Goal: Task Accomplishment & Management: Complete application form

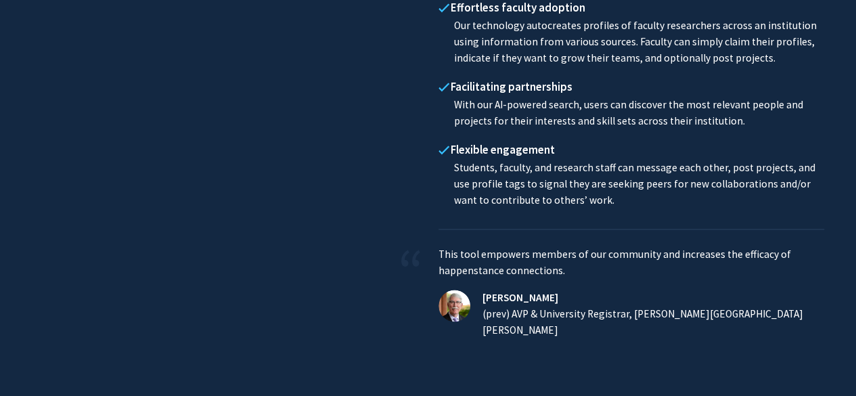
scroll to position [994, 0]
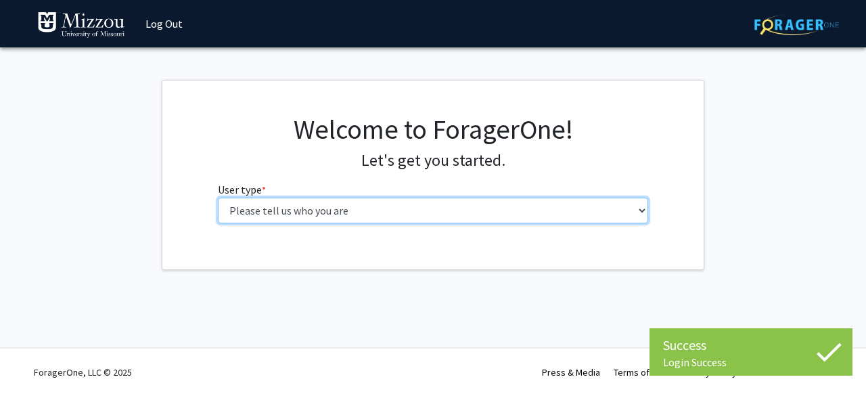
click at [482, 207] on select "Please tell us who you are Undergraduate Student Master's Student Doctoral Cand…" at bounding box center [433, 210] width 431 height 26
select select "1: undergrad"
click at [218, 197] on select "Please tell us who you are Undergraduate Student Master's Student Doctoral Cand…" at bounding box center [433, 210] width 431 height 26
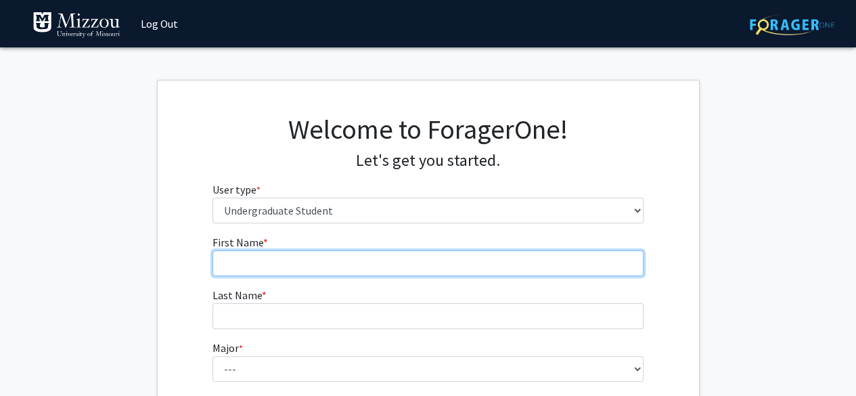
click at [361, 258] on input "First Name * required" at bounding box center [427, 263] width 431 height 26
type input "Mary"
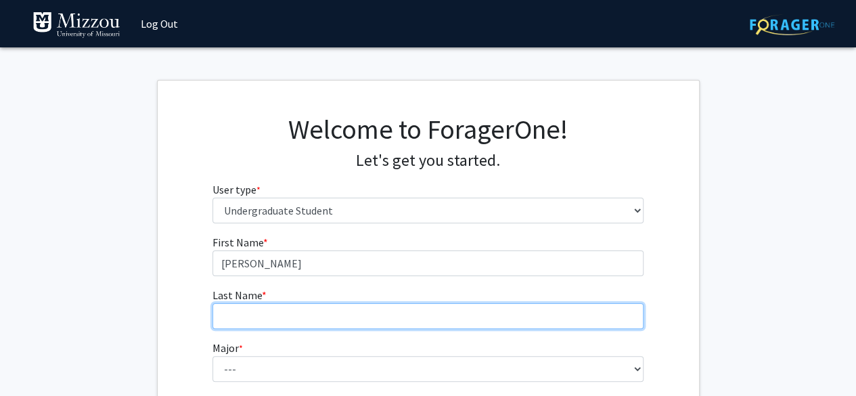
click at [245, 310] on input "Last Name * required" at bounding box center [427, 316] width 431 height 26
type input "Komoroski"
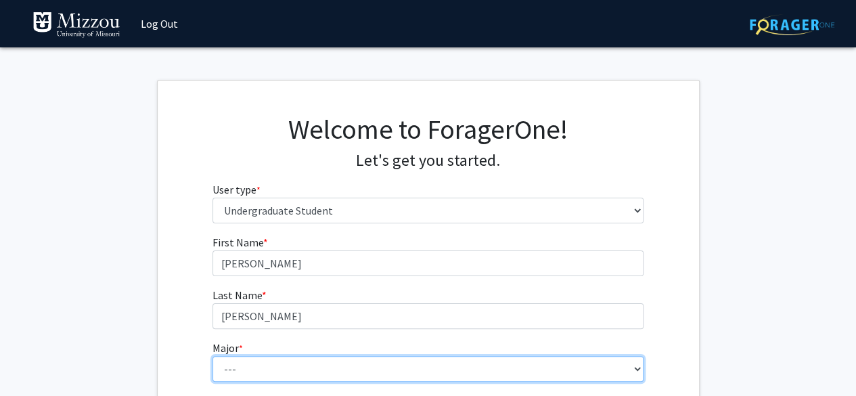
click at [242, 358] on select "--- Agribusiness Management Agricultural Education Agricultural Education: Comm…" at bounding box center [427, 369] width 431 height 26
select select "14: 2503"
click at [212, 356] on select "--- Agribusiness Management Agricultural Education Agricultural Education: Comm…" at bounding box center [427, 369] width 431 height 26
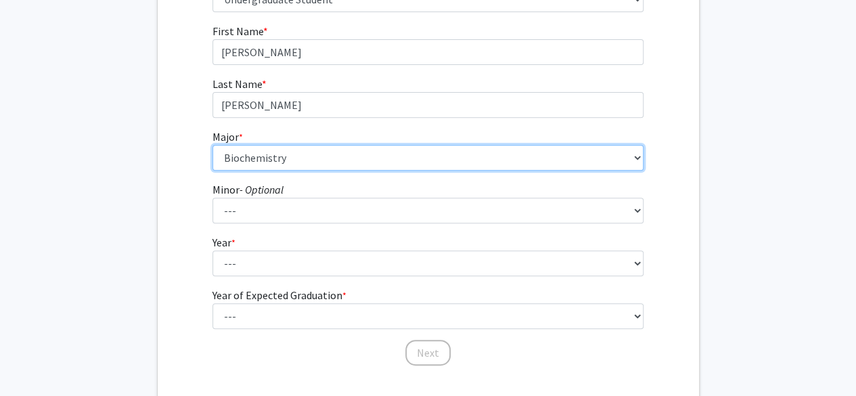
scroll to position [231, 0]
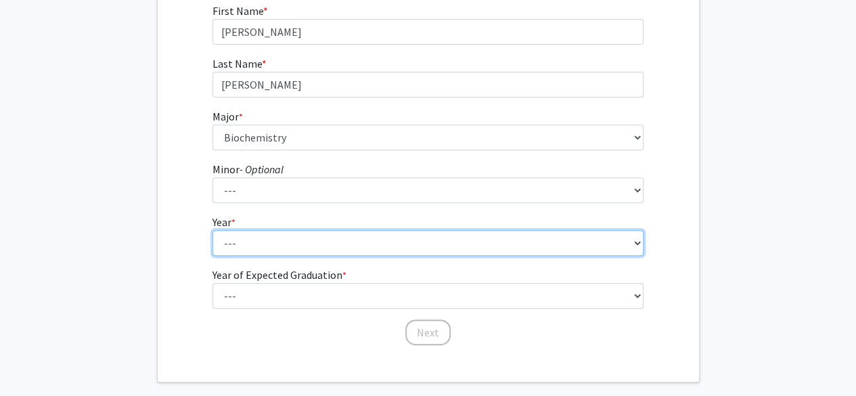
click at [279, 249] on select "--- First-year Sophomore Junior Senior Postbaccalaureate Certificate" at bounding box center [427, 243] width 431 height 26
select select "1: first-year"
click at [212, 230] on select "--- First-year Sophomore Junior Senior Postbaccalaureate Certificate" at bounding box center [427, 243] width 431 height 26
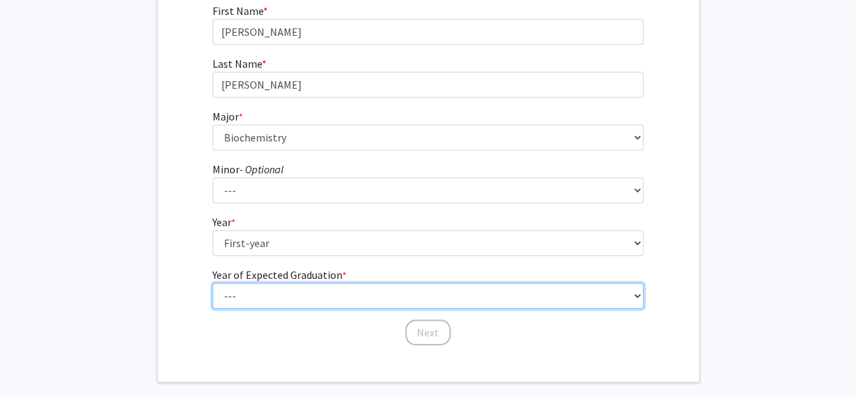
click at [273, 296] on select "--- 2025 2026 2027 2028 2029 2030 2031 2032 2033 2034" at bounding box center [427, 296] width 431 height 26
select select "5: 2029"
click at [212, 283] on select "--- 2025 2026 2027 2028 2029 2030 2031 2032 2033 2034" at bounding box center [427, 296] width 431 height 26
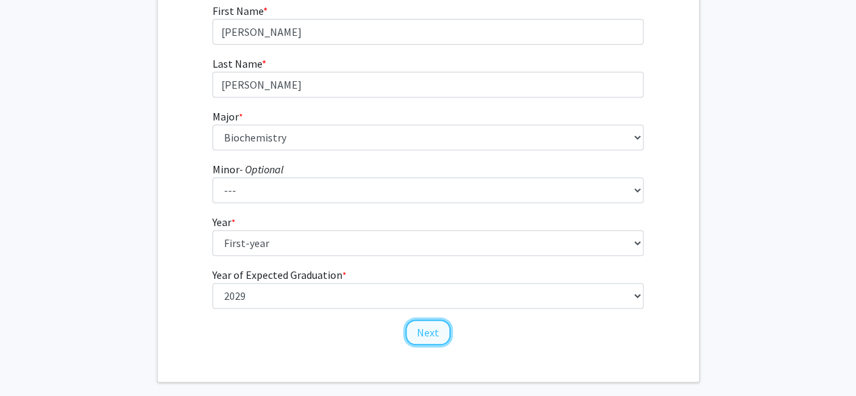
click at [429, 333] on button "Next" at bounding box center [427, 332] width 45 height 26
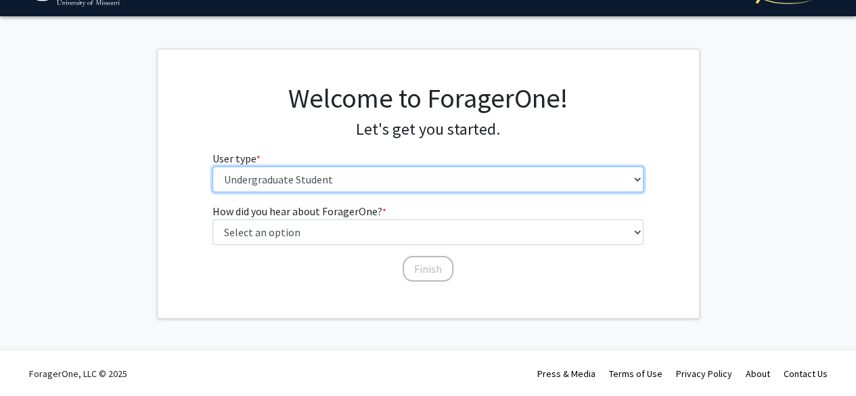
click at [340, 185] on select "Please tell us who you are Undergraduate Student Master's Student Doctoral Cand…" at bounding box center [427, 179] width 431 height 26
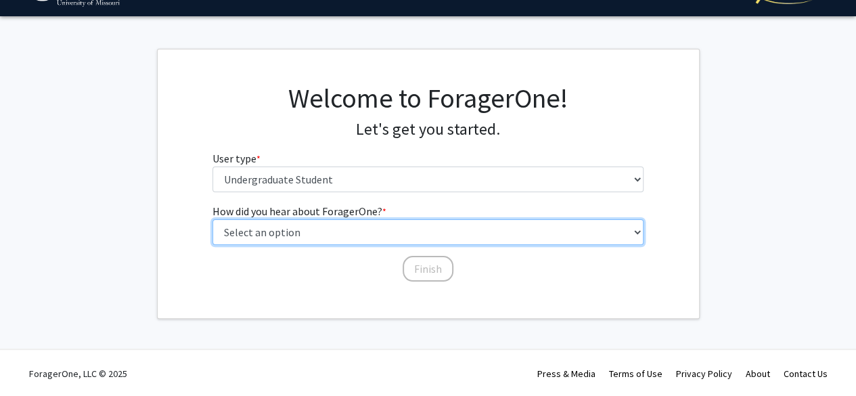
click at [321, 228] on select "Select an option Peer/student recommendation Faculty/staff recommendation Unive…" at bounding box center [427, 232] width 431 height 26
select select "2: faculty_recommendation"
click at [212, 219] on select "Select an option Peer/student recommendation Faculty/staff recommendation Unive…" at bounding box center [427, 232] width 431 height 26
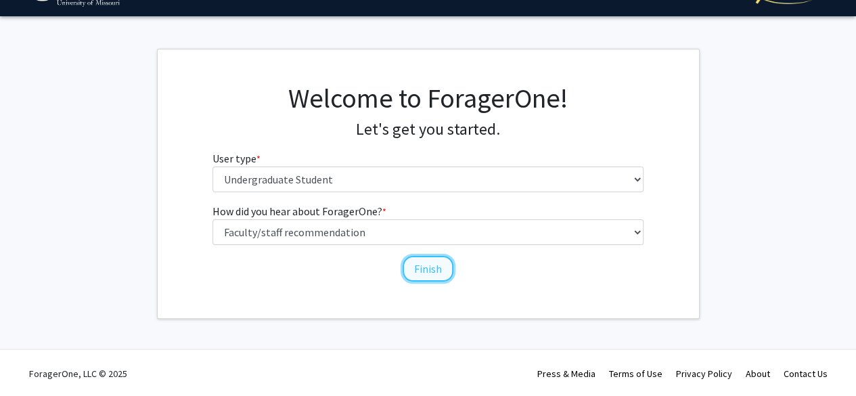
click at [419, 263] on button "Finish" at bounding box center [427, 269] width 51 height 26
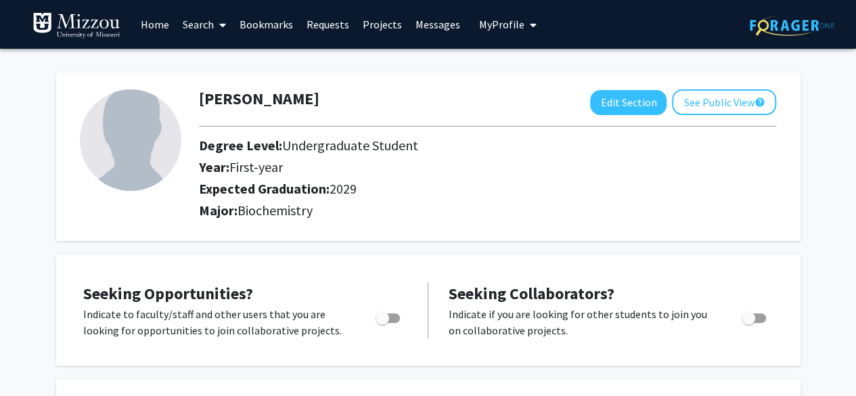
click at [196, 30] on link "Search" at bounding box center [204, 24] width 57 height 47
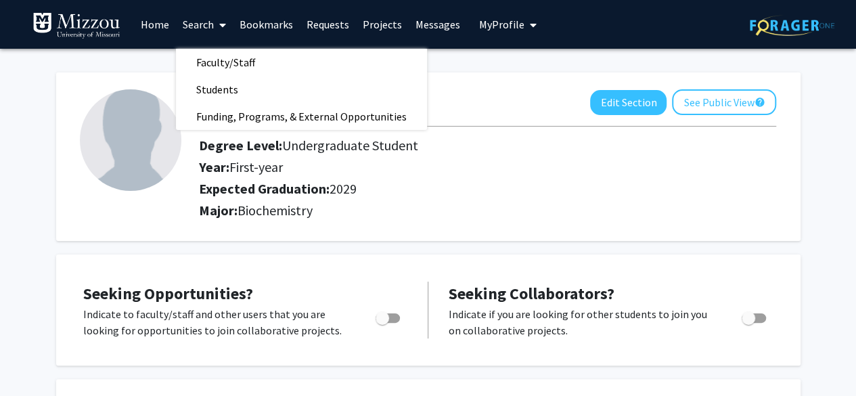
click at [151, 15] on link "Home" at bounding box center [155, 24] width 42 height 47
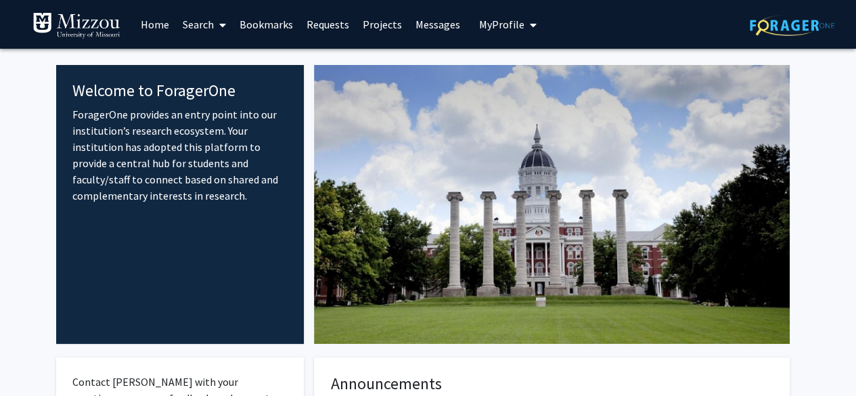
click at [204, 26] on link "Search" at bounding box center [204, 24] width 57 height 47
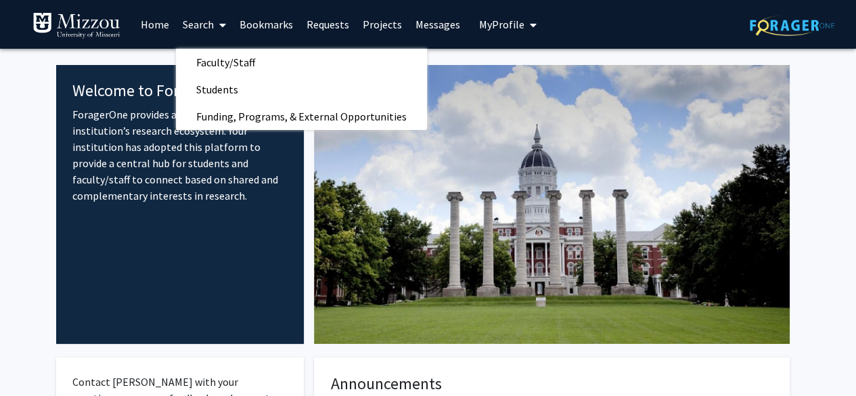
click at [204, 26] on link "Search" at bounding box center [204, 24] width 57 height 47
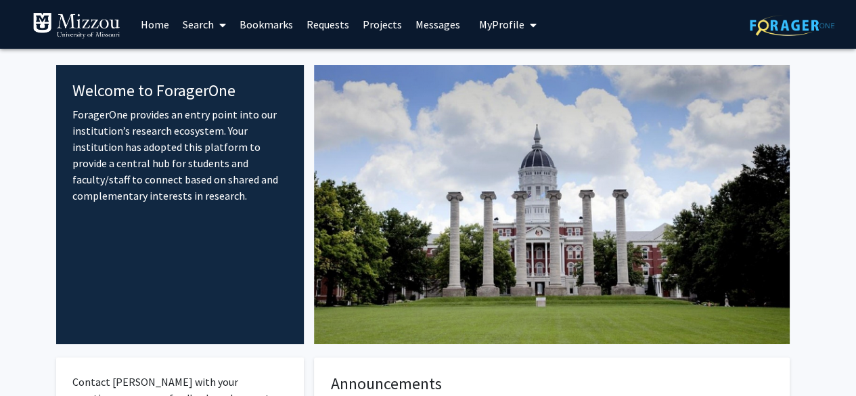
click at [204, 26] on link "Search" at bounding box center [204, 24] width 57 height 47
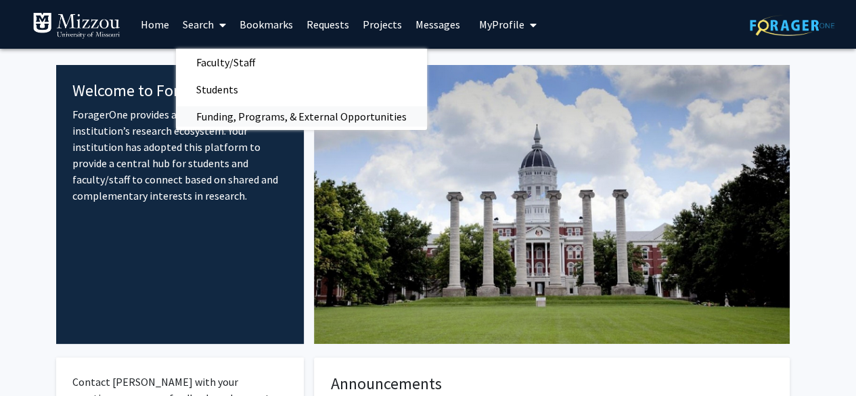
click at [214, 109] on span "Funding, Programs, & External Opportunities" at bounding box center [301, 116] width 251 height 27
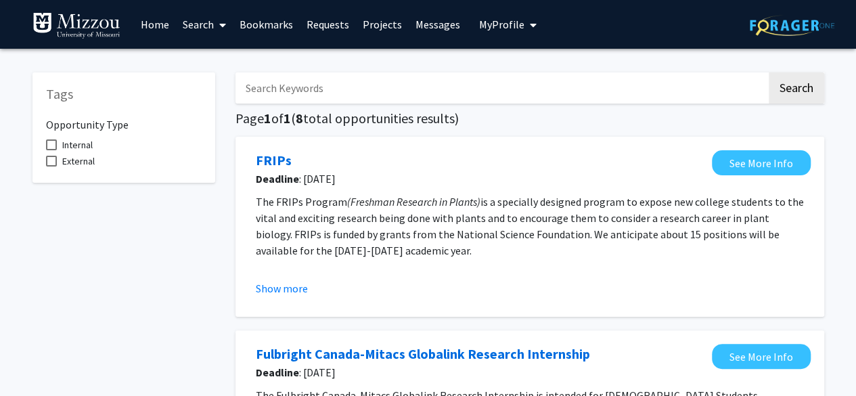
click at [185, 29] on link "Search" at bounding box center [204, 24] width 57 height 47
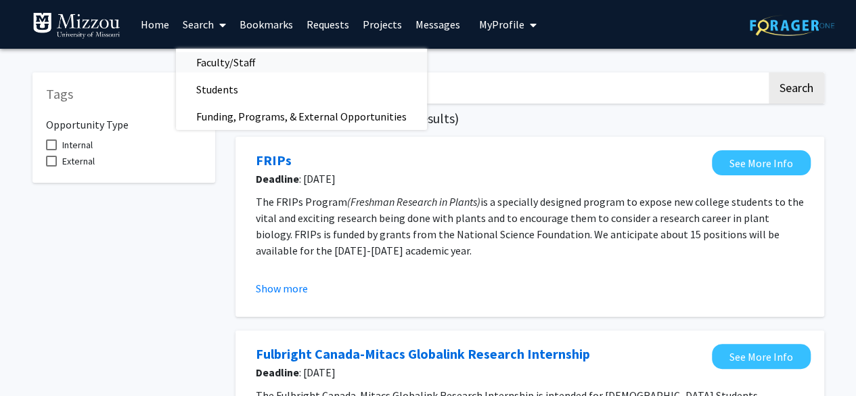
click at [307, 56] on link "Faculty/Staff" at bounding box center [301, 62] width 251 height 20
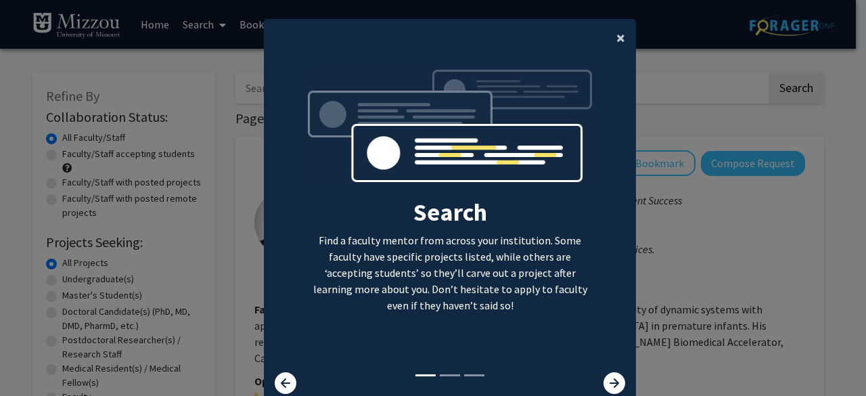
click at [617, 41] on span "×" at bounding box center [620, 37] width 9 height 21
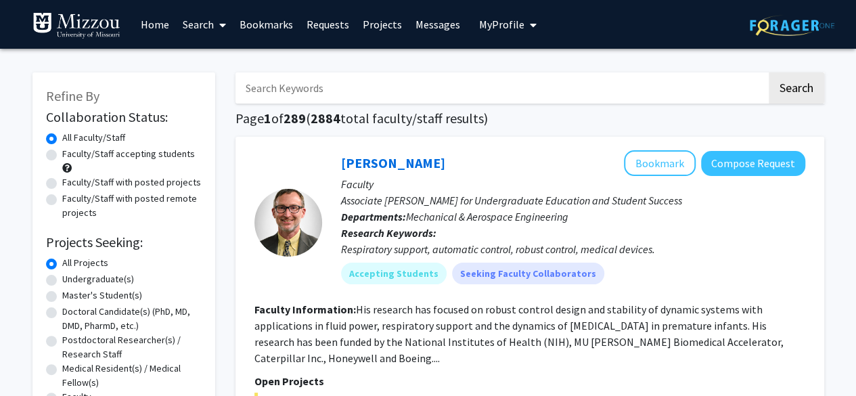
click at [198, 18] on link "Search" at bounding box center [204, 24] width 57 height 47
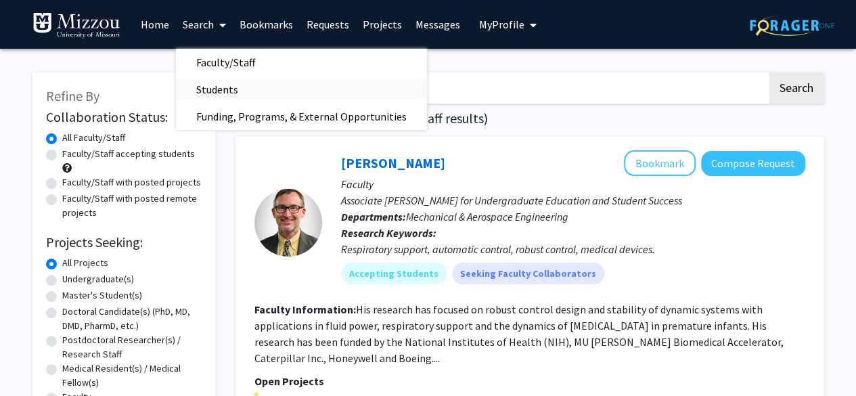
click at [227, 92] on span "Students" at bounding box center [217, 89] width 83 height 27
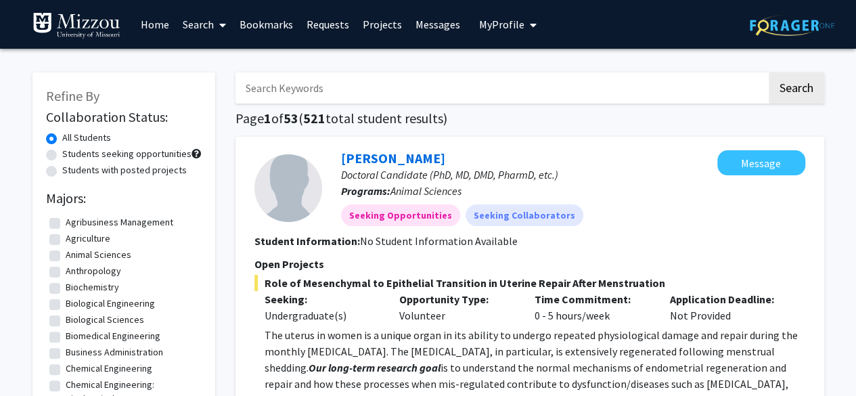
click at [66, 287] on label "Biochemistry" at bounding box center [92, 287] width 53 height 14
click at [66, 287] on input "Biochemistry" at bounding box center [70, 284] width 9 height 9
checkbox input "true"
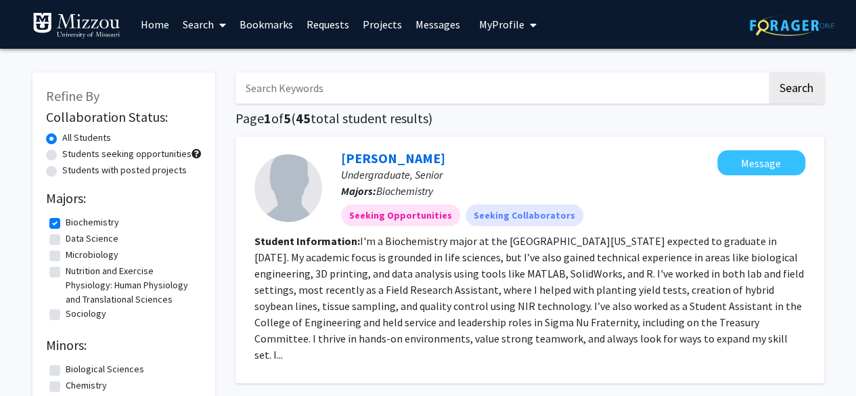
click at [196, 16] on link "Search" at bounding box center [204, 24] width 57 height 47
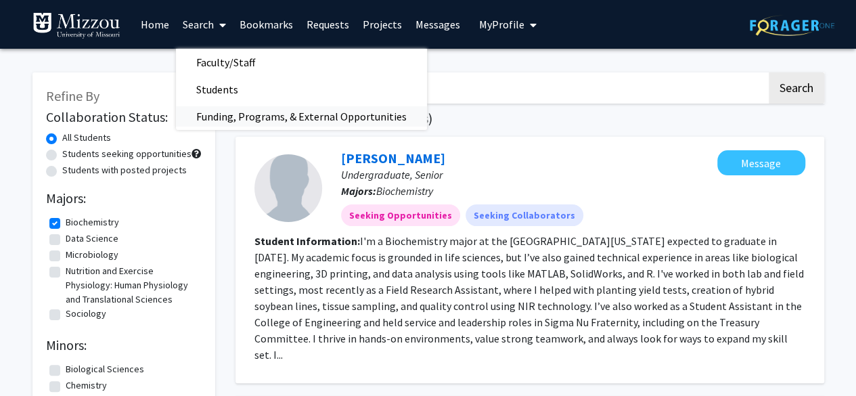
click at [228, 112] on span "Funding, Programs, & External Opportunities" at bounding box center [301, 116] width 251 height 27
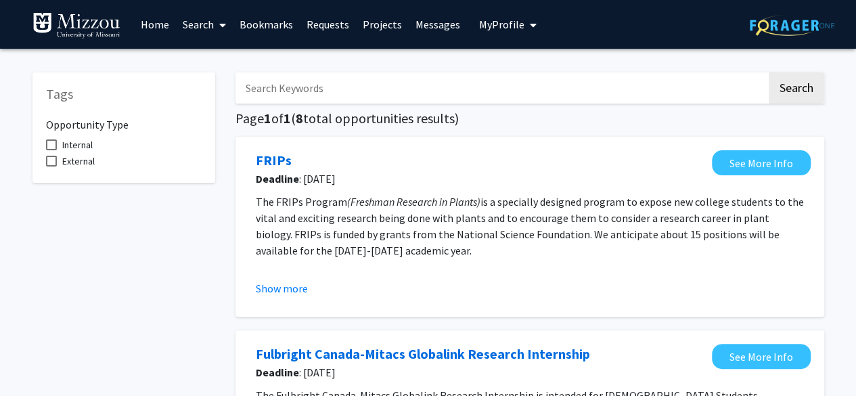
click at [199, 11] on link "Search" at bounding box center [204, 24] width 57 height 47
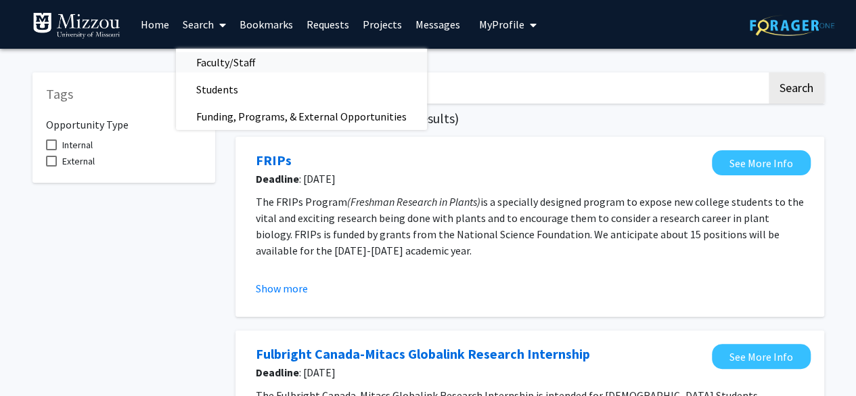
click at [219, 65] on span "Faculty/Staff" at bounding box center [225, 62] width 99 height 27
